Goal: Task Accomplishment & Management: Manage account settings

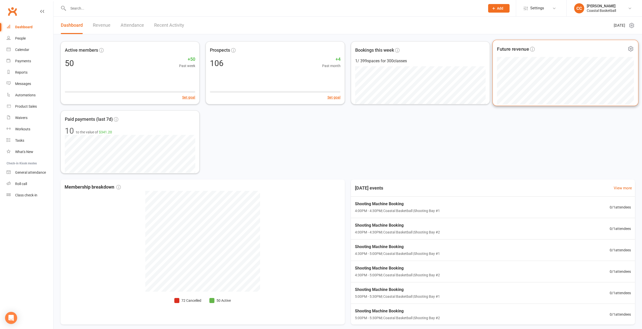
click at [630, 48] on icon at bounding box center [630, 48] width 1 height 1
click at [605, 81] on link "Manage settings" at bounding box center [605, 80] width 50 height 10
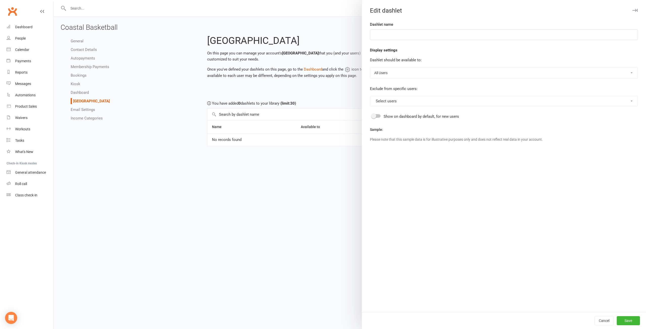
type input "Future revenue"
select select "available_to_owners_only"
select select "months"
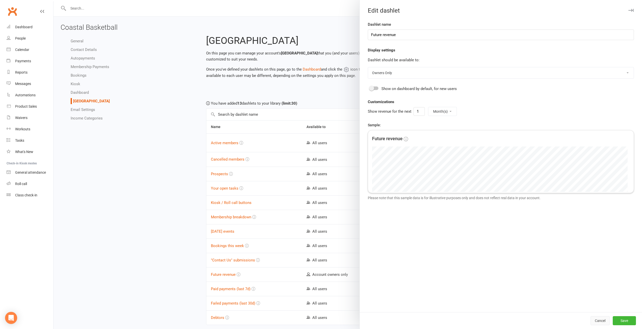
click at [601, 318] on button "Cancel" at bounding box center [599, 320] width 19 height 9
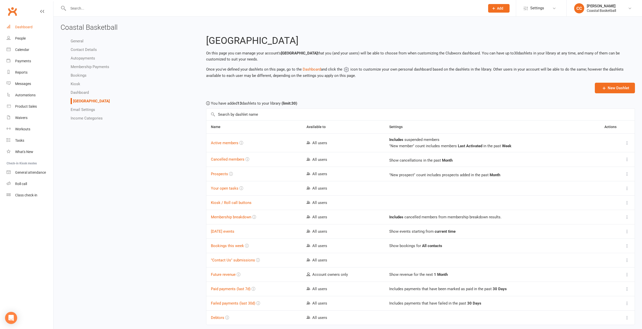
click at [28, 27] on div "Dashboard" at bounding box center [23, 27] width 17 height 4
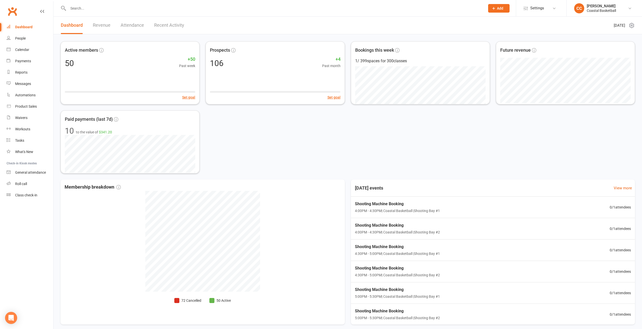
click at [101, 23] on link "Revenue" at bounding box center [102, 25] width 18 height 17
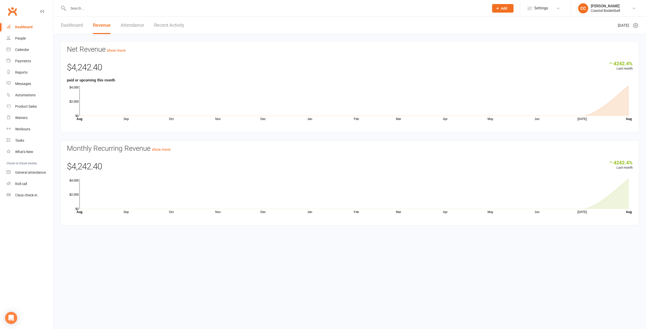
click at [129, 21] on link "Attendance" at bounding box center [132, 25] width 23 height 17
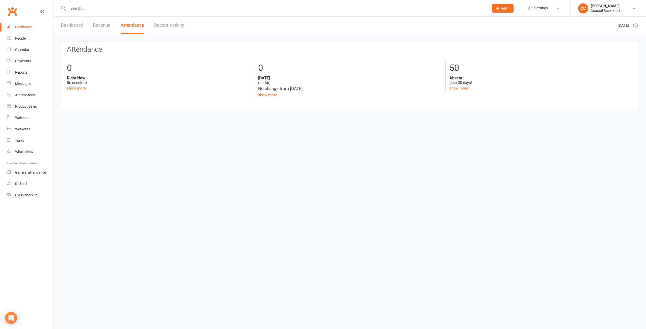
click at [177, 24] on link "Recent Activity" at bounding box center [169, 25] width 30 height 17
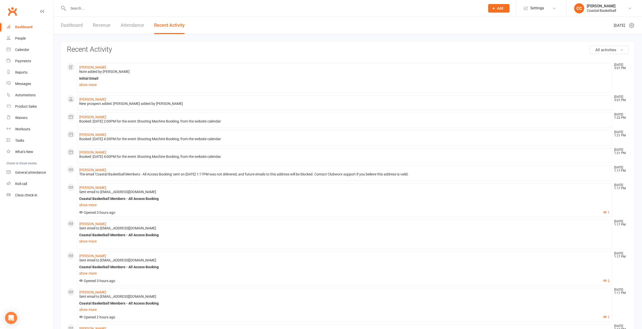
click at [75, 26] on link "Dashboard" at bounding box center [72, 25] width 22 height 17
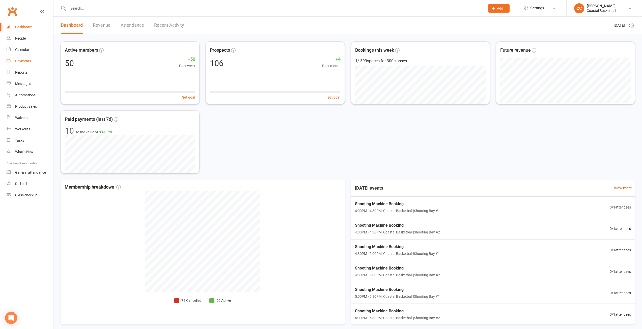
click at [22, 57] on link "Payments" at bounding box center [30, 60] width 47 height 11
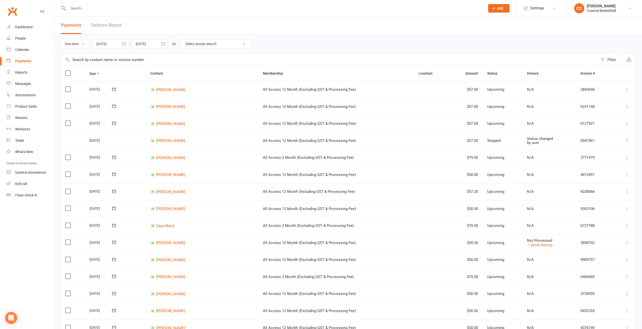
click at [99, 71] on th "Due" at bounding box center [115, 73] width 61 height 15
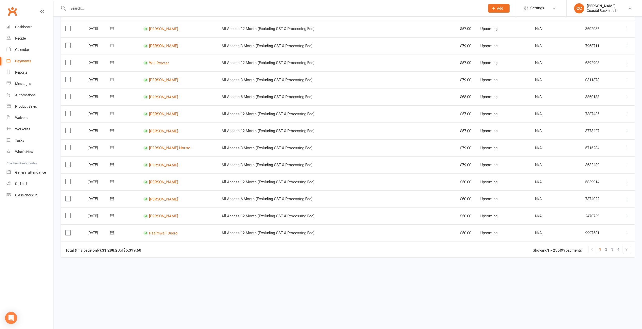
scroll to position [266, 0]
click at [157, 177] on td "[PERSON_NAME]" at bounding box center [178, 181] width 78 height 17
click at [156, 181] on link "[PERSON_NAME]" at bounding box center [163, 181] width 29 height 5
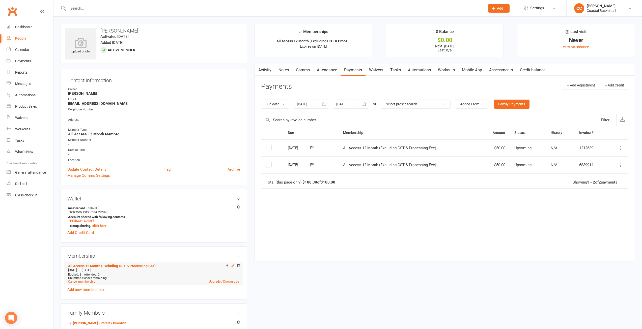
click at [232, 265] on icon at bounding box center [233, 265] width 2 height 2
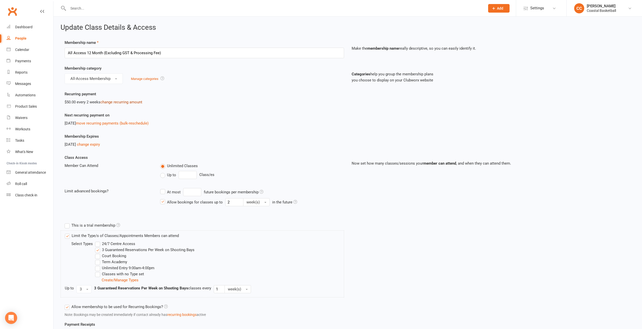
click at [121, 103] on link "change recurring amount" at bounding box center [121, 102] width 42 height 5
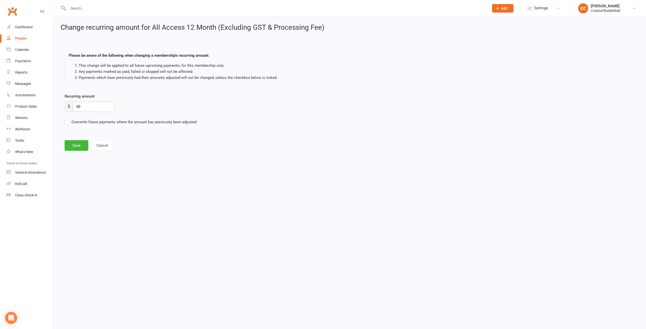
drag, startPoint x: 89, startPoint y: 104, endPoint x: 69, endPoint y: 102, distance: 19.6
click at [69, 102] on div "$ 50" at bounding box center [90, 106] width 50 height 11
type input "57"
click at [68, 122] on label "Overwrite future payments where the amount has previously been adjusted" at bounding box center [131, 122] width 132 height 6
click at [68, 119] on input "Overwrite future payments where the amount has previously been adjusted" at bounding box center [131, 119] width 132 height 0
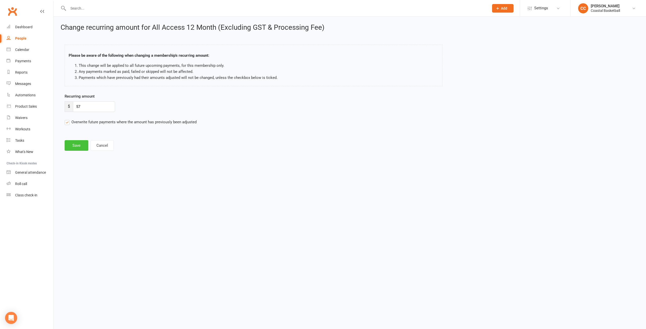
click at [73, 144] on button "Save" at bounding box center [77, 145] width 24 height 11
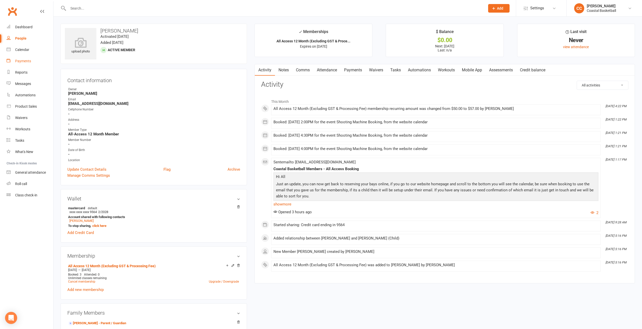
click at [27, 61] on div "Payments" at bounding box center [23, 61] width 16 height 4
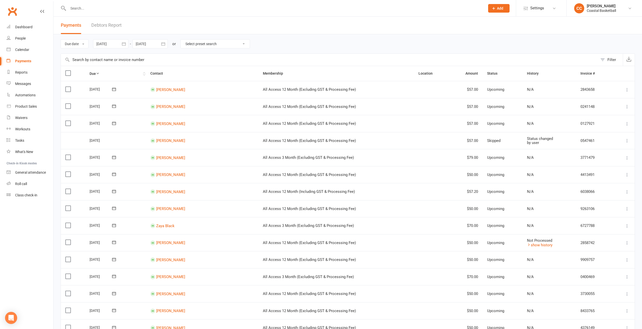
click at [102, 73] on th "Due" at bounding box center [115, 73] width 61 height 15
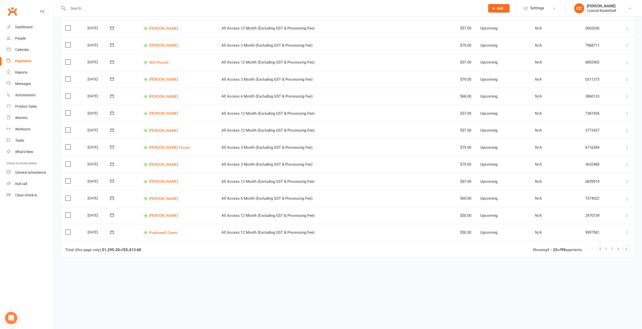
scroll to position [266, 0]
click at [162, 198] on link "[PERSON_NAME]" at bounding box center [163, 198] width 29 height 5
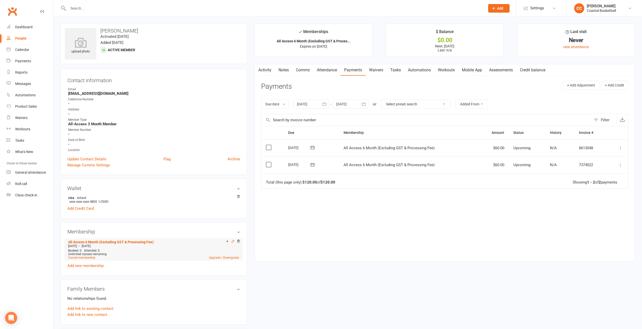
click at [232, 241] on icon at bounding box center [233, 242] width 4 height 4
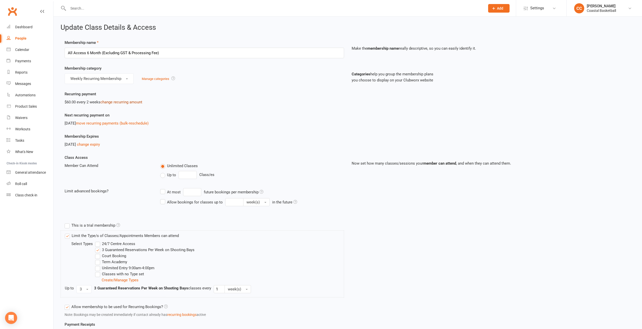
click at [124, 101] on link "change recurring amount" at bounding box center [121, 102] width 42 height 5
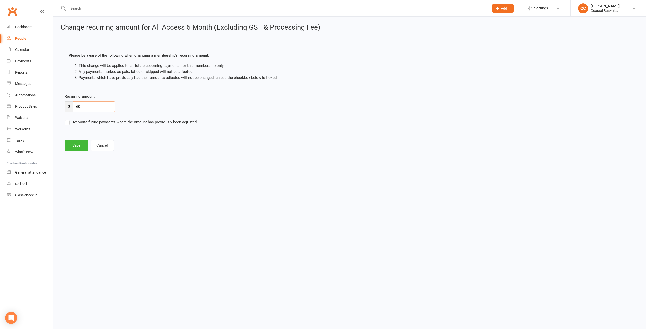
drag, startPoint x: 91, startPoint y: 106, endPoint x: 70, endPoint y: 102, distance: 21.4
click at [70, 102] on div "$ 60" at bounding box center [90, 106] width 50 height 11
type input "68"
click at [66, 121] on label "Overwrite future payments where the amount has previously been adjusted" at bounding box center [131, 122] width 132 height 6
click at [66, 119] on input "Overwrite future payments where the amount has previously been adjusted" at bounding box center [131, 119] width 132 height 0
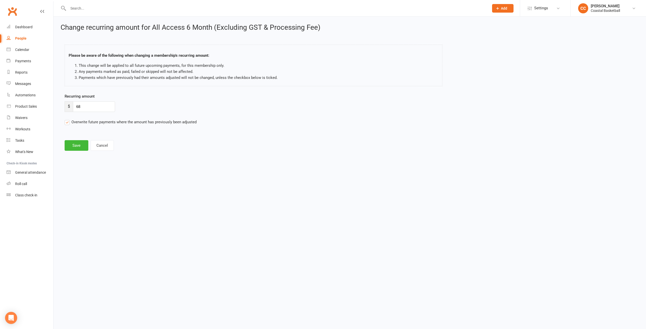
click at [79, 140] on main "Please be aware of the following when changing a membership's recurring amount:…" at bounding box center [350, 95] width 578 height 111
click at [79, 146] on button "Save" at bounding box center [77, 145] width 24 height 11
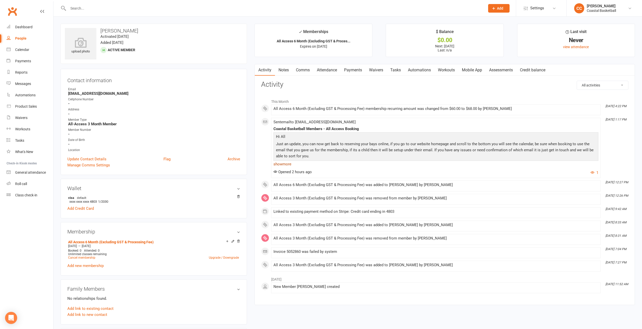
click at [285, 163] on link "show more" at bounding box center [435, 164] width 325 height 7
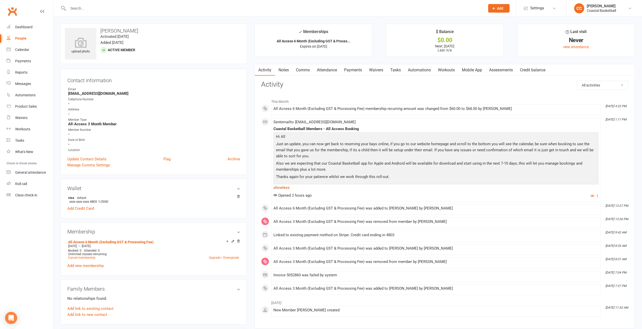
click at [282, 187] on link "show less" at bounding box center [435, 187] width 325 height 7
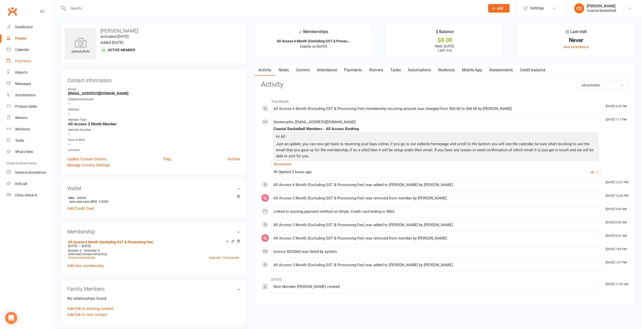
click at [26, 62] on div "Payments" at bounding box center [23, 61] width 16 height 4
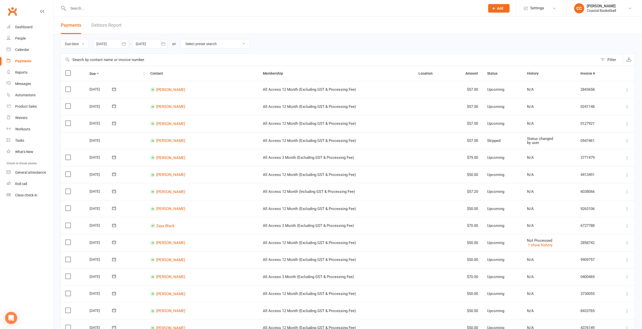
click at [95, 70] on th "Due" at bounding box center [115, 73] width 61 height 15
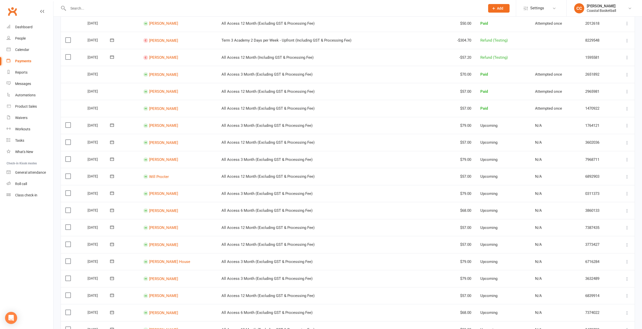
scroll to position [202, 0]
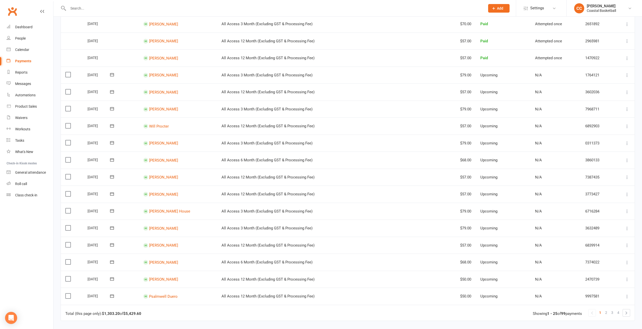
click at [165, 277] on td "[PERSON_NAME]" at bounding box center [178, 279] width 78 height 17
click at [168, 279] on link "[PERSON_NAME]" at bounding box center [163, 279] width 29 height 5
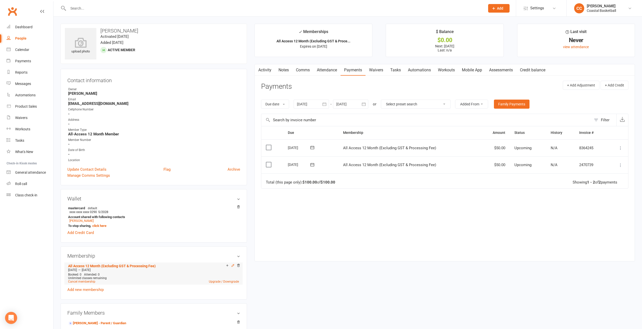
click at [232, 265] on icon at bounding box center [233, 266] width 4 height 4
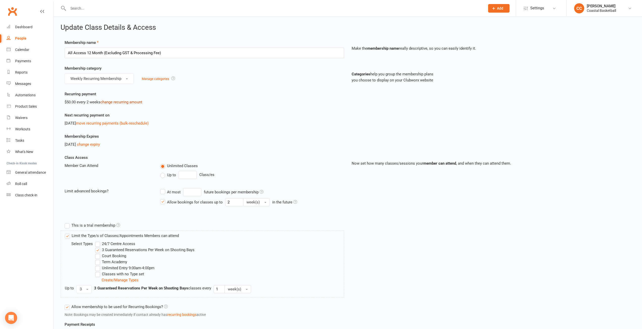
click at [130, 102] on link "change recurring amount" at bounding box center [121, 102] width 42 height 5
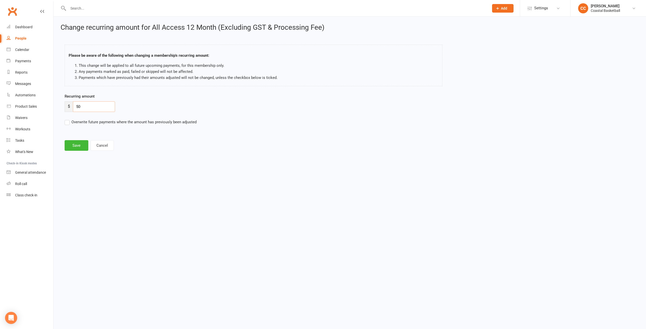
drag, startPoint x: 85, startPoint y: 104, endPoint x: 64, endPoint y: 101, distance: 21.3
click at [64, 101] on div "Recurring amount $ 50 Overwrite future payments where the amount has previously…" at bounding box center [277, 112] width 433 height 39
type input "57"
click at [66, 121] on label "Overwrite future payments where the amount has previously been adjusted" at bounding box center [131, 122] width 132 height 6
click at [66, 119] on input "Overwrite future payments where the amount has previously been adjusted" at bounding box center [131, 119] width 132 height 0
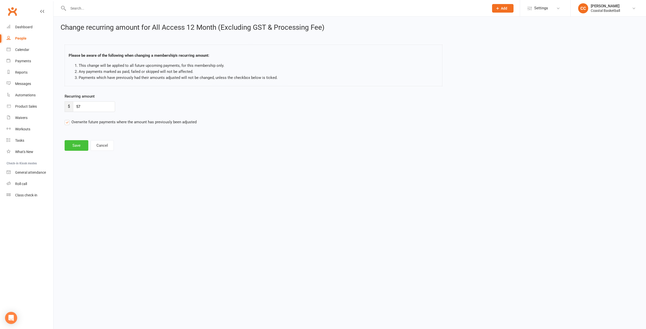
click at [80, 150] on button "Save" at bounding box center [77, 145] width 24 height 11
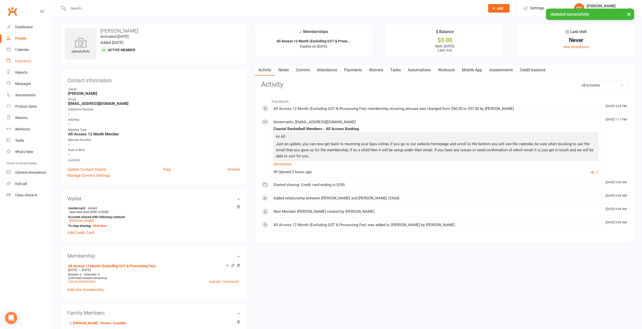
click at [23, 61] on div "Payments" at bounding box center [23, 61] width 16 height 4
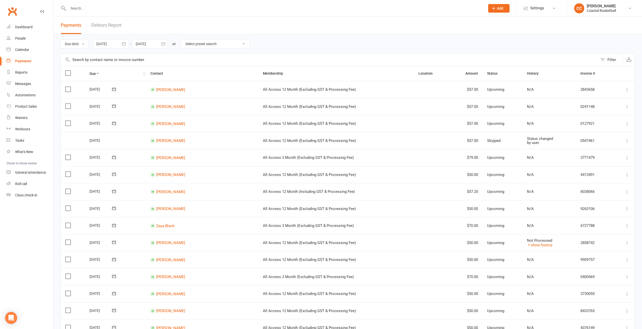
click at [99, 72] on icon at bounding box center [98, 74] width 4 height 4
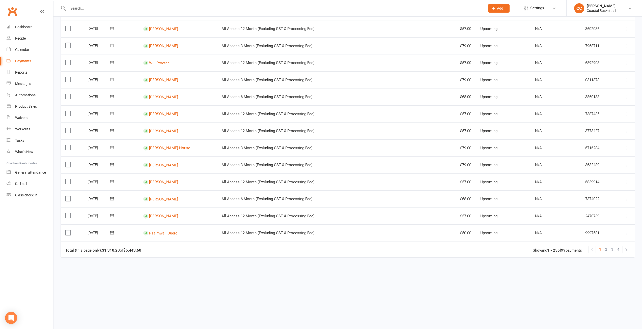
scroll to position [266, 0]
click at [170, 230] on td "Psalmwell Duero" at bounding box center [178, 231] width 78 height 17
click at [169, 231] on link "Psalmwell Duero" at bounding box center [163, 232] width 29 height 5
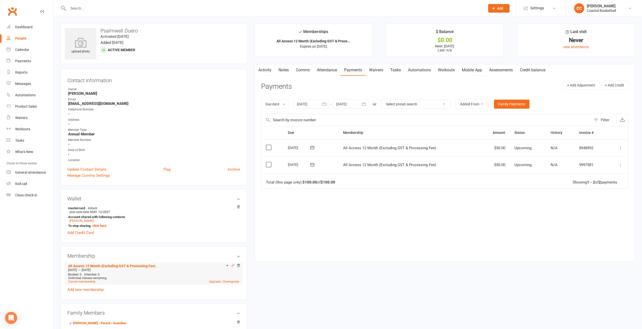
click at [232, 266] on icon at bounding box center [233, 265] width 2 height 2
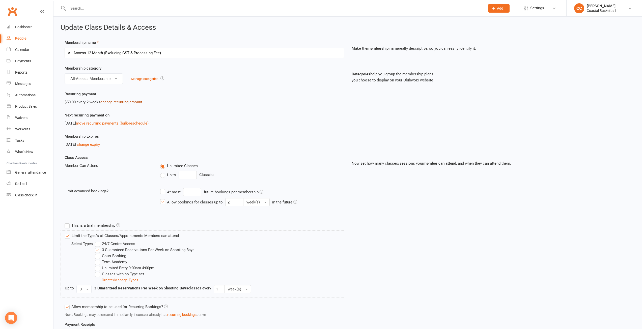
click at [118, 102] on link "change recurring amount" at bounding box center [121, 102] width 42 height 5
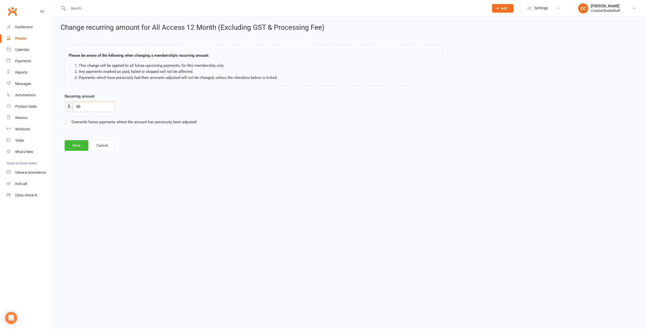
drag, startPoint x: 86, startPoint y: 106, endPoint x: 70, endPoint y: 103, distance: 16.3
click at [70, 103] on div "$ 50" at bounding box center [90, 106] width 50 height 11
type input "57"
click at [67, 123] on label "Overwrite future payments where the amount has previously been adjusted" at bounding box center [131, 122] width 132 height 6
click at [67, 119] on input "Overwrite future payments where the amount has previously been adjusted" at bounding box center [131, 119] width 132 height 0
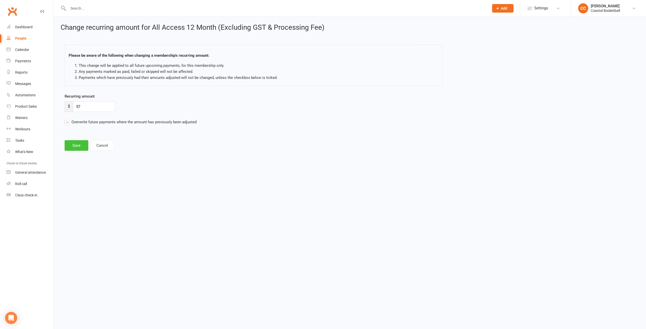
click at [77, 147] on button "Save" at bounding box center [77, 145] width 24 height 11
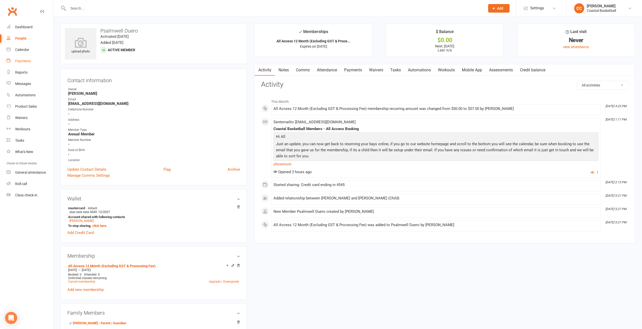
click at [26, 61] on div "Payments" at bounding box center [23, 61] width 16 height 4
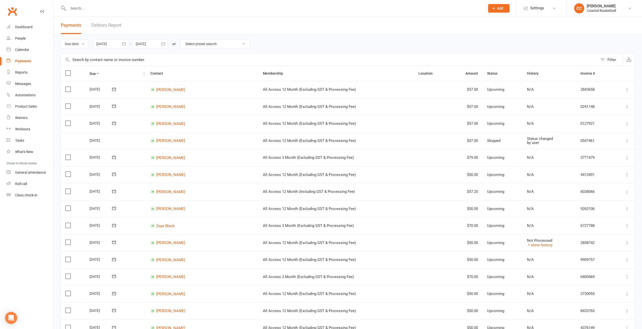
click at [96, 74] on th "Due" at bounding box center [115, 73] width 61 height 15
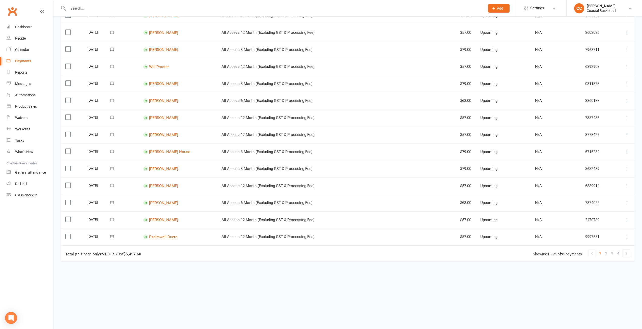
scroll to position [266, 0]
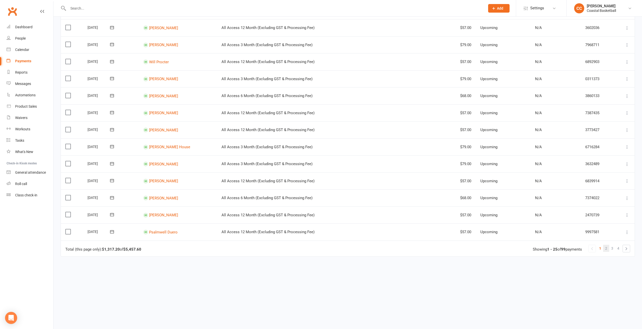
click at [606, 247] on span "2" at bounding box center [606, 248] width 2 height 7
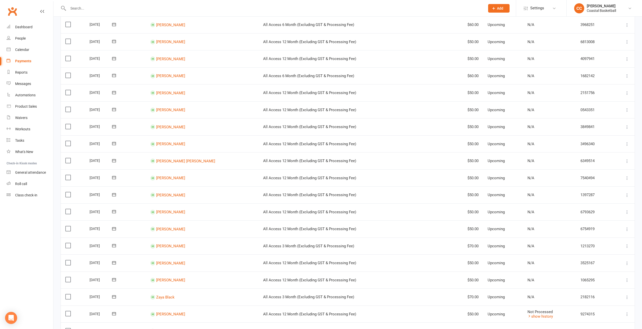
scroll to position [202, 0]
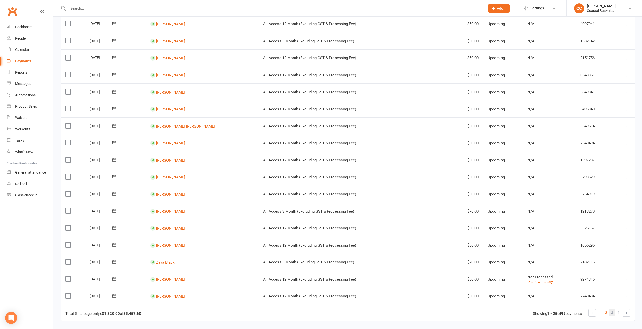
click at [613, 311] on link "3" at bounding box center [612, 312] width 6 height 7
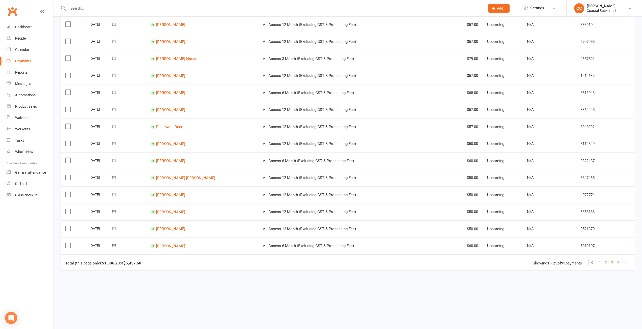
scroll to position [266, 0]
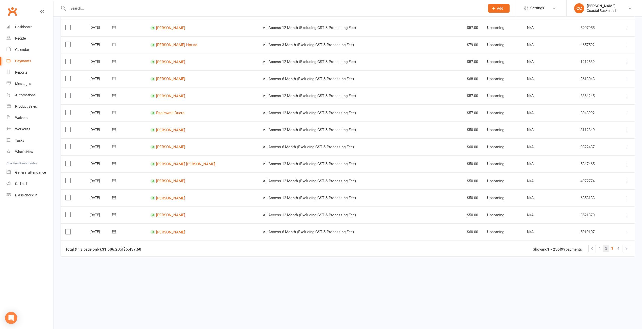
click at [605, 247] on span "2" at bounding box center [606, 248] width 2 height 7
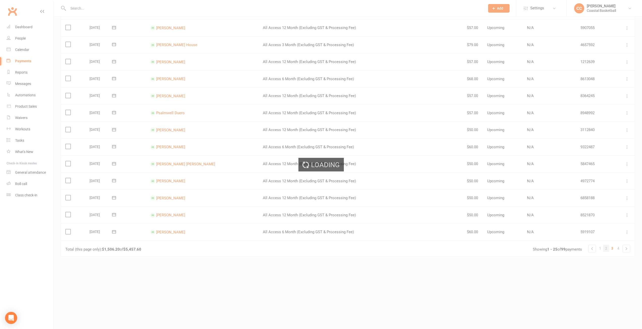
scroll to position [0, 0]
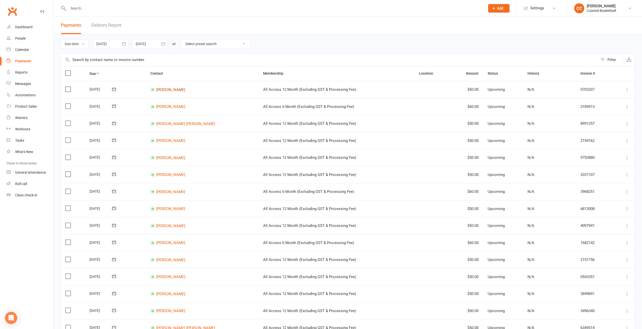
click at [174, 90] on link "[PERSON_NAME]" at bounding box center [170, 89] width 29 height 5
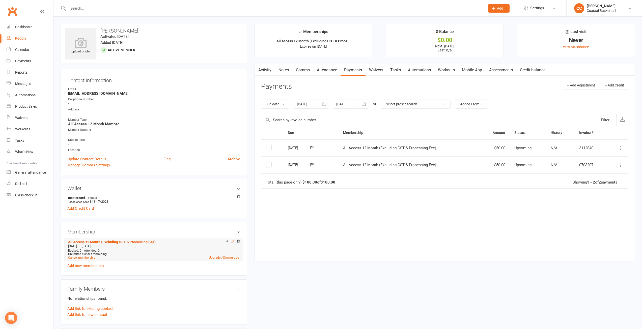
click at [232, 242] on icon at bounding box center [233, 242] width 4 height 4
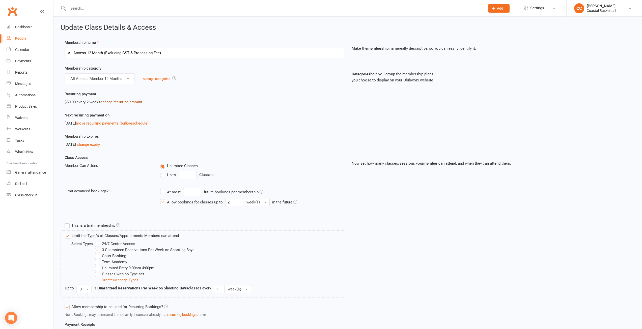
click at [132, 100] on link "change recurring amount" at bounding box center [121, 102] width 42 height 5
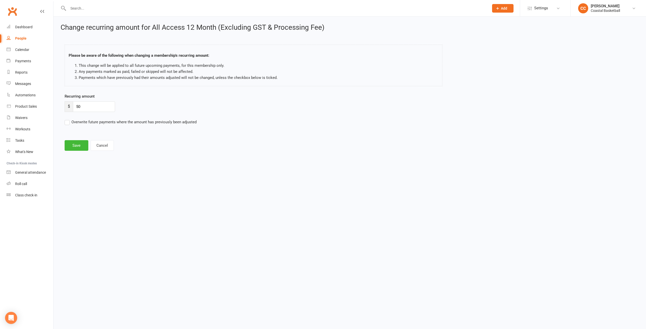
drag, startPoint x: 89, startPoint y: 101, endPoint x: 72, endPoint y: 101, distance: 16.9
click at [72, 101] on div "Recurring amount $ 50" at bounding box center [278, 102] width 426 height 19
drag, startPoint x: 81, startPoint y: 104, endPoint x: 68, endPoint y: 100, distance: 14.0
click at [68, 100] on div "Recurring amount $ 50" at bounding box center [278, 102] width 426 height 19
type input "57"
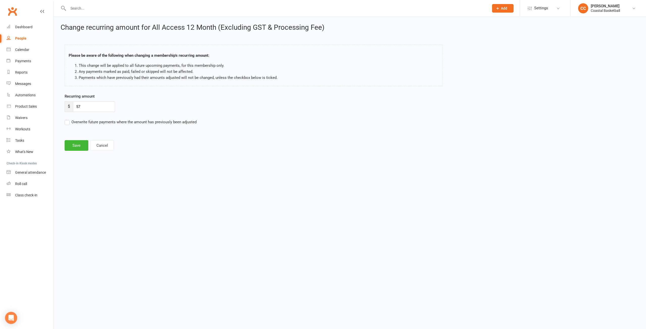
click at [67, 124] on label "Overwrite future payments where the amount has previously been adjusted" at bounding box center [131, 122] width 132 height 6
click at [67, 119] on input "Overwrite future payments where the amount has previously been adjusted" at bounding box center [131, 119] width 132 height 0
click at [74, 146] on button "Save" at bounding box center [77, 145] width 24 height 11
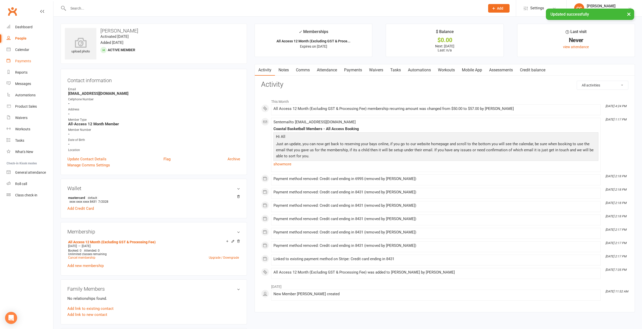
click at [29, 61] on div "Payments" at bounding box center [23, 61] width 16 height 4
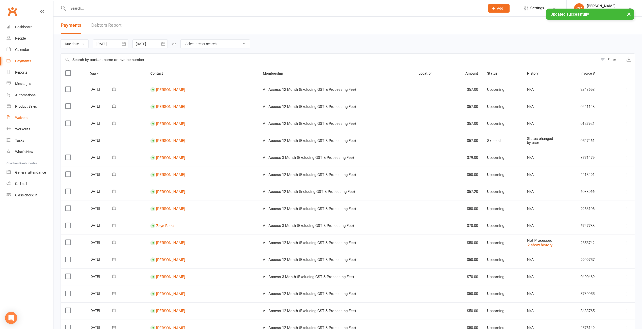
click at [26, 115] on link "Waivers" at bounding box center [30, 117] width 47 height 11
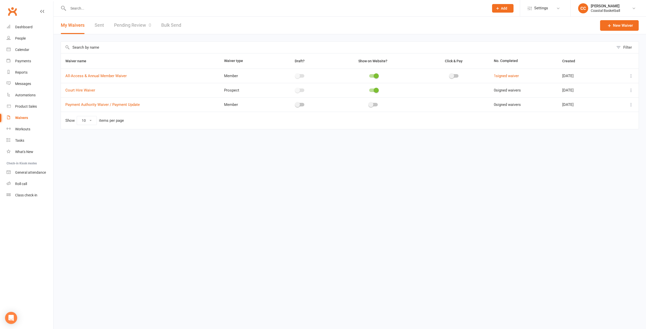
click at [117, 26] on link "Pending Review 0" at bounding box center [132, 25] width 37 height 17
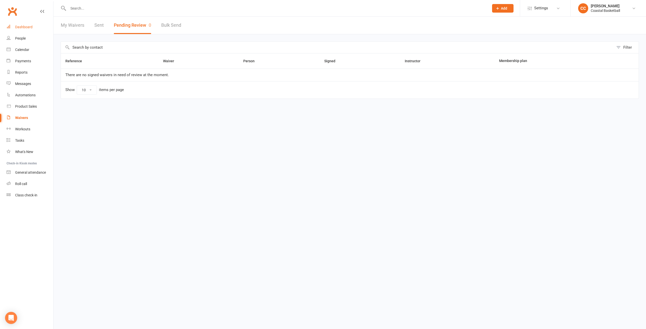
click at [25, 26] on div "Dashboard" at bounding box center [23, 27] width 17 height 4
